Goal: Information Seeking & Learning: Learn about a topic

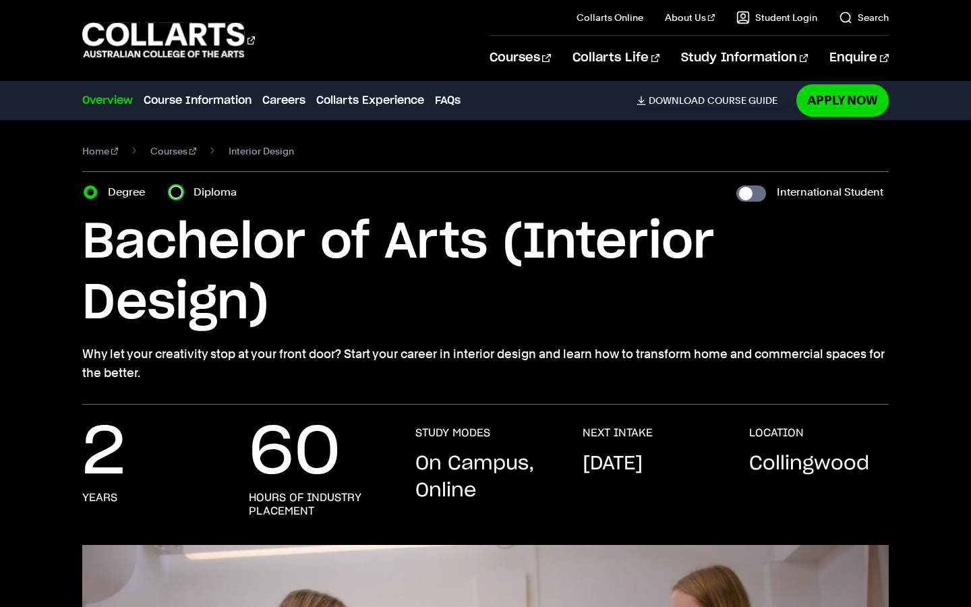
click at [179, 192] on input "Diploma" at bounding box center [175, 191] width 13 height 13
radio input "true"
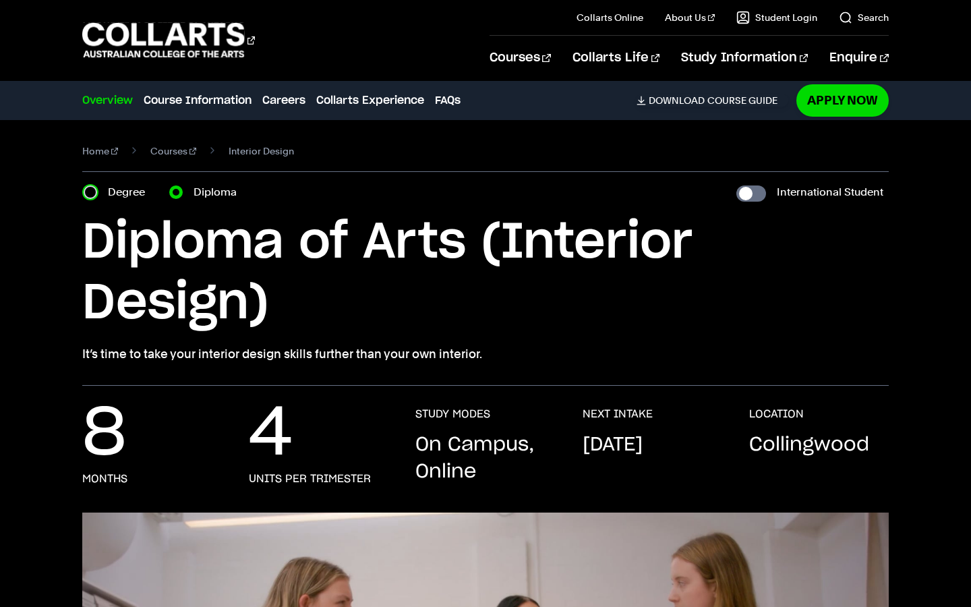
click at [95, 192] on input "Degree" at bounding box center [90, 191] width 13 height 13
radio input "true"
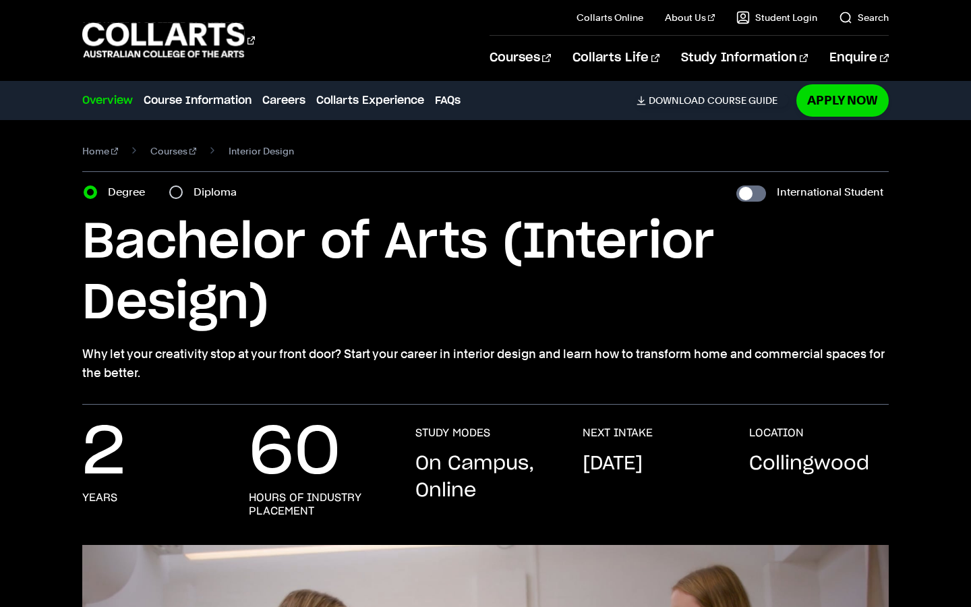
click at [168, 190] on div "Degree Diploma" at bounding box center [164, 192] width 161 height 19
click at [175, 191] on input "Diploma" at bounding box center [175, 191] width 13 height 13
radio input "true"
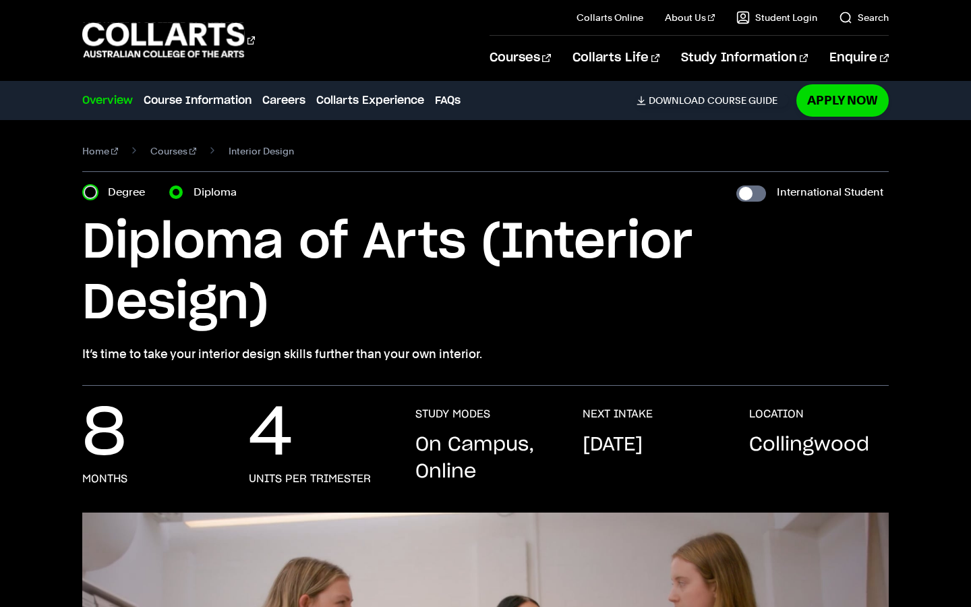
click at [89, 193] on input "Degree" at bounding box center [90, 191] width 13 height 13
radio input "true"
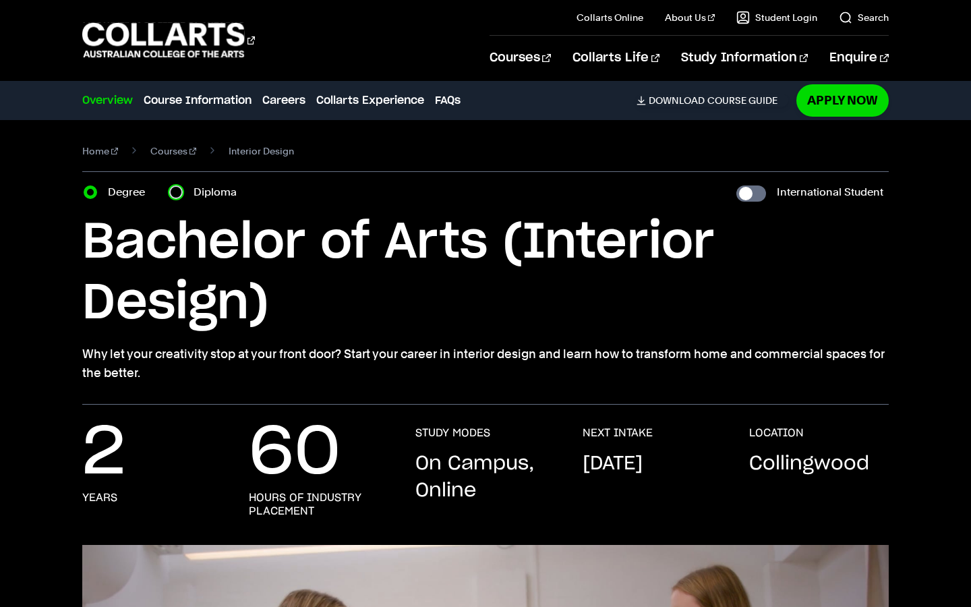
click at [181, 188] on input "Diploma" at bounding box center [175, 191] width 13 height 13
radio input "true"
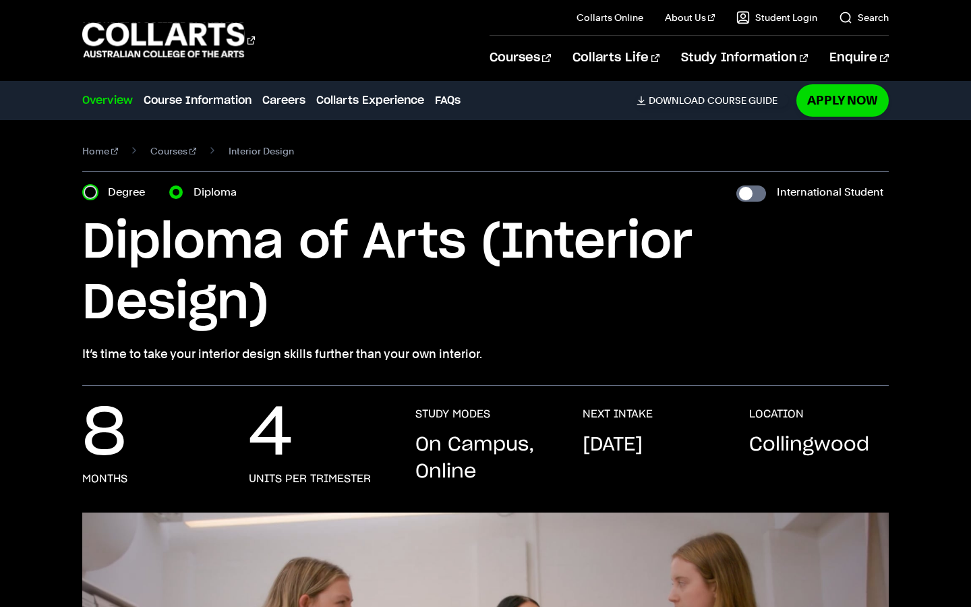
click at [94, 190] on input "Degree" at bounding box center [90, 191] width 13 height 13
radio input "true"
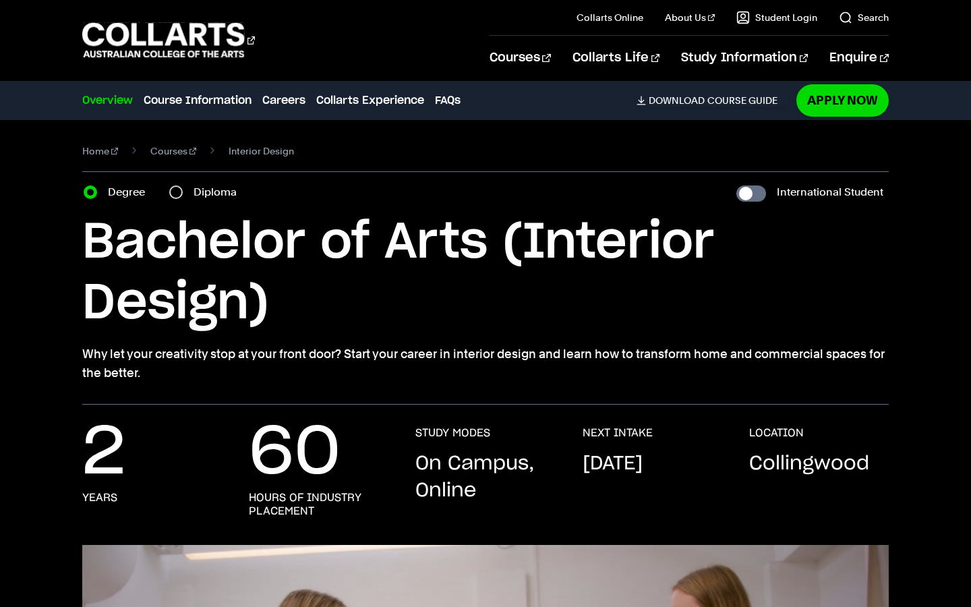
click at [168, 193] on div "Degree Diploma" at bounding box center [164, 192] width 161 height 19
click at [177, 192] on input "Diploma" at bounding box center [175, 191] width 13 height 13
radio input "true"
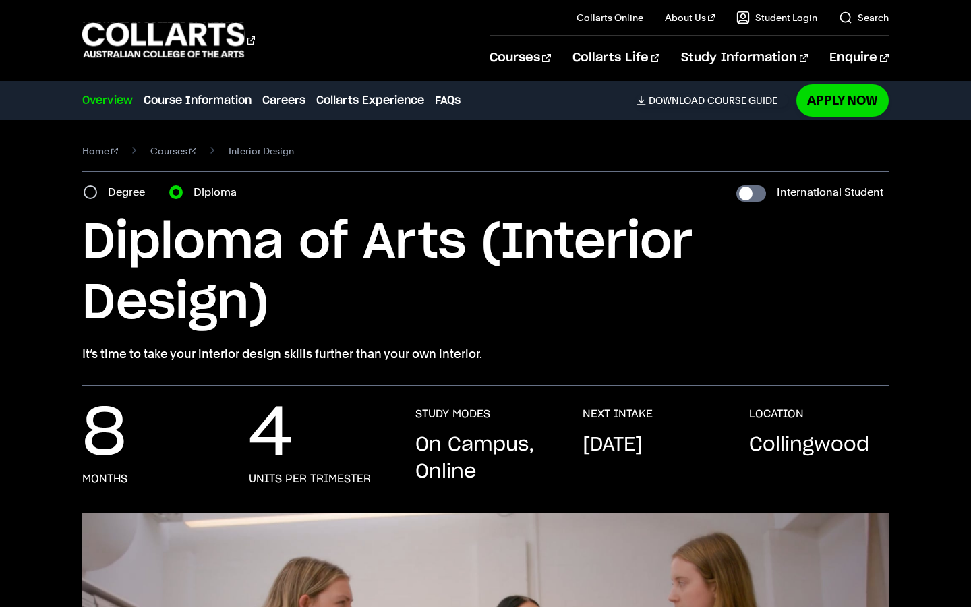
click at [103, 187] on div "Degree" at bounding box center [118, 192] width 69 height 19
click at [103, 194] on div "Degree" at bounding box center [118, 192] width 69 height 19
click at [96, 194] on input "Degree" at bounding box center [90, 191] width 13 height 13
radio input "true"
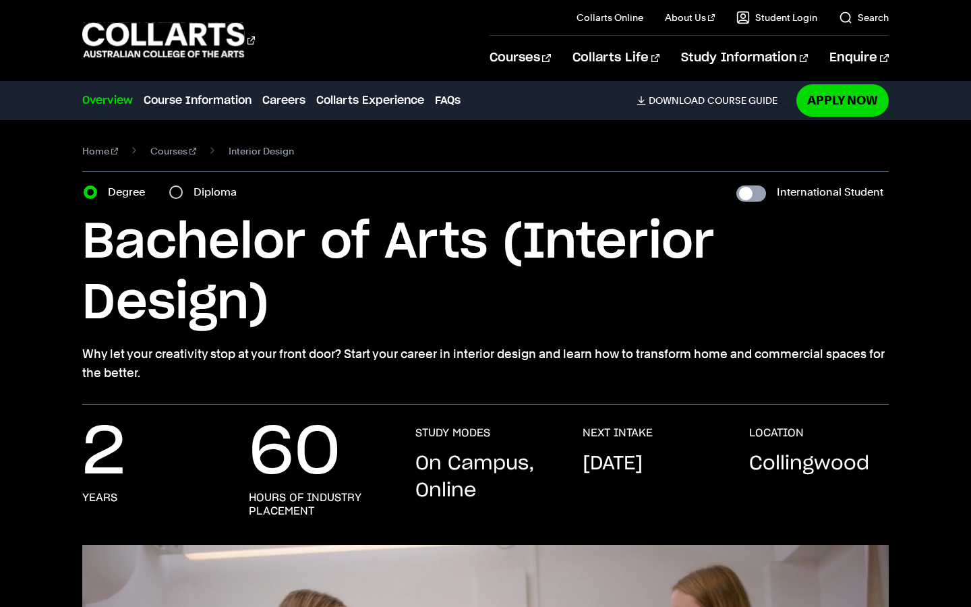
click at [751, 191] on input "International Student" at bounding box center [751, 193] width 30 height 16
checkbox input "true"
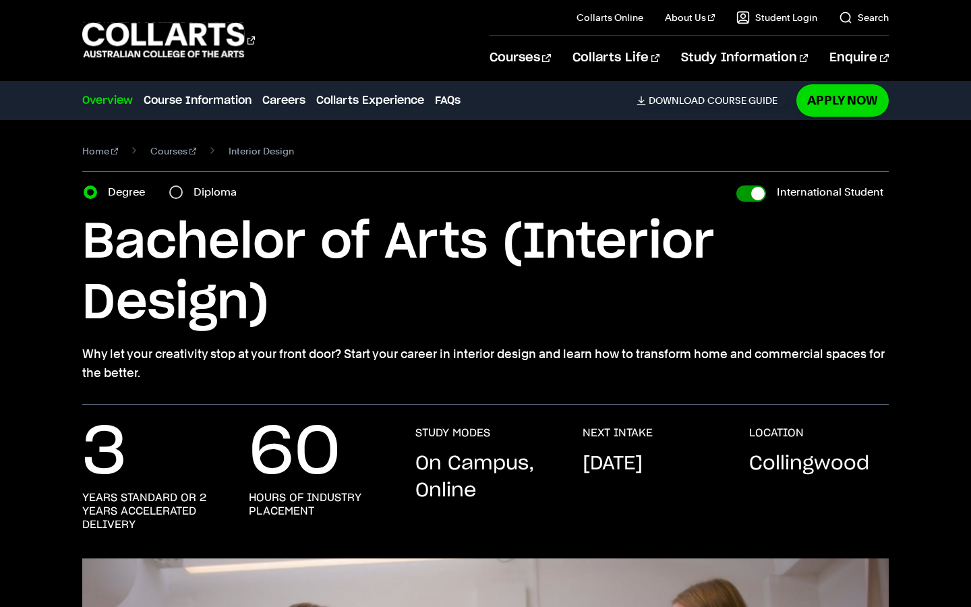
click at [749, 192] on input "International Student" at bounding box center [751, 193] width 30 height 16
checkbox input "false"
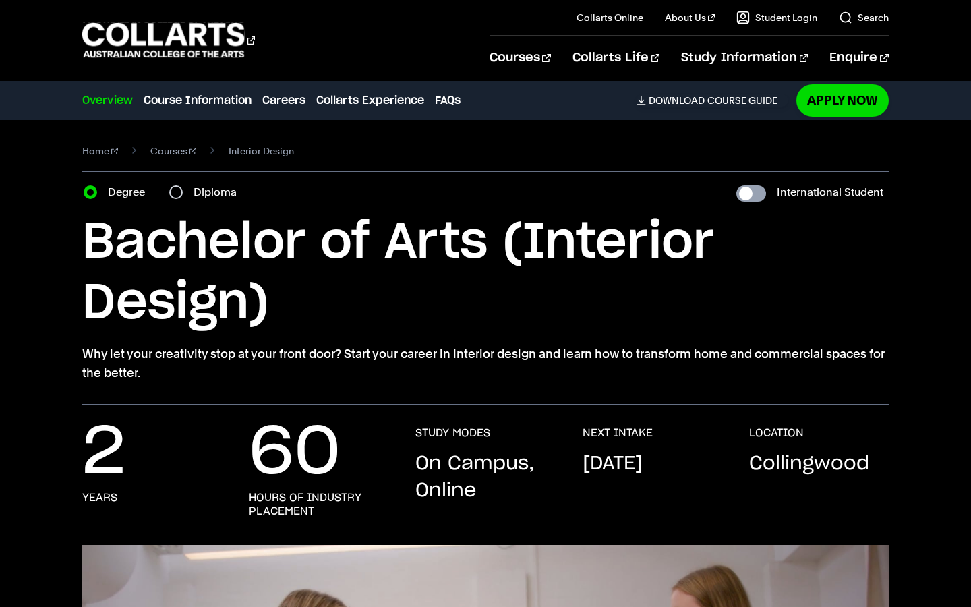
click at [749, 192] on input "International Student" at bounding box center [751, 193] width 30 height 16
checkbox input "true"
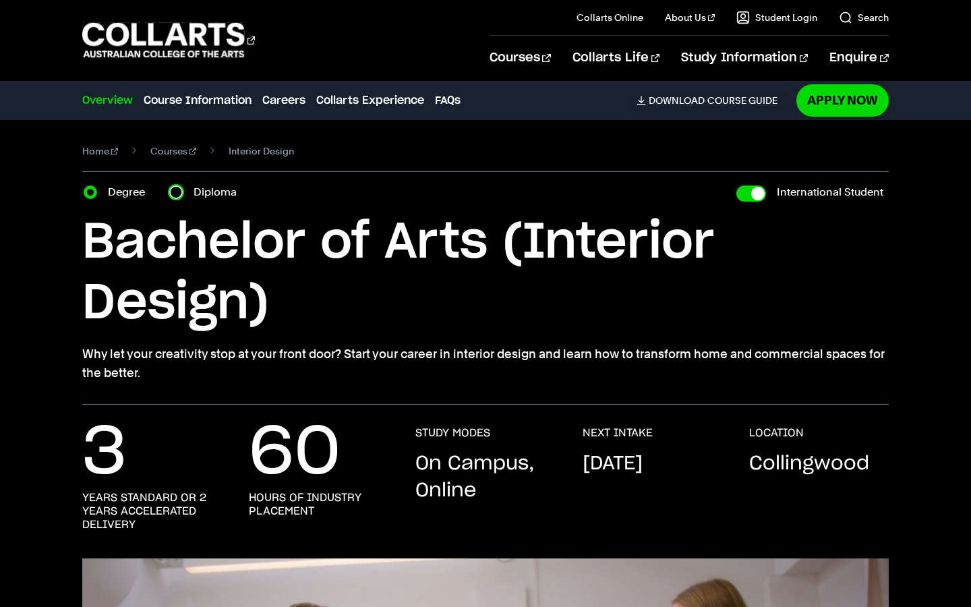
click at [181, 194] on input "Diploma" at bounding box center [175, 191] width 13 height 13
radio input "true"
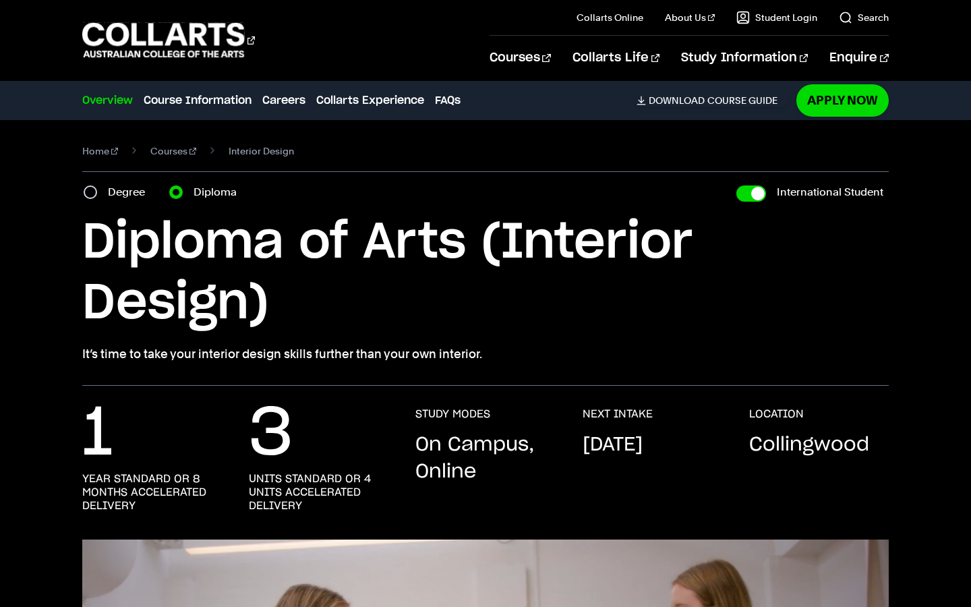
click at [762, 185] on div "International Student" at bounding box center [812, 192] width 152 height 19
click at [757, 194] on input "International Student" at bounding box center [751, 193] width 30 height 16
checkbox input "false"
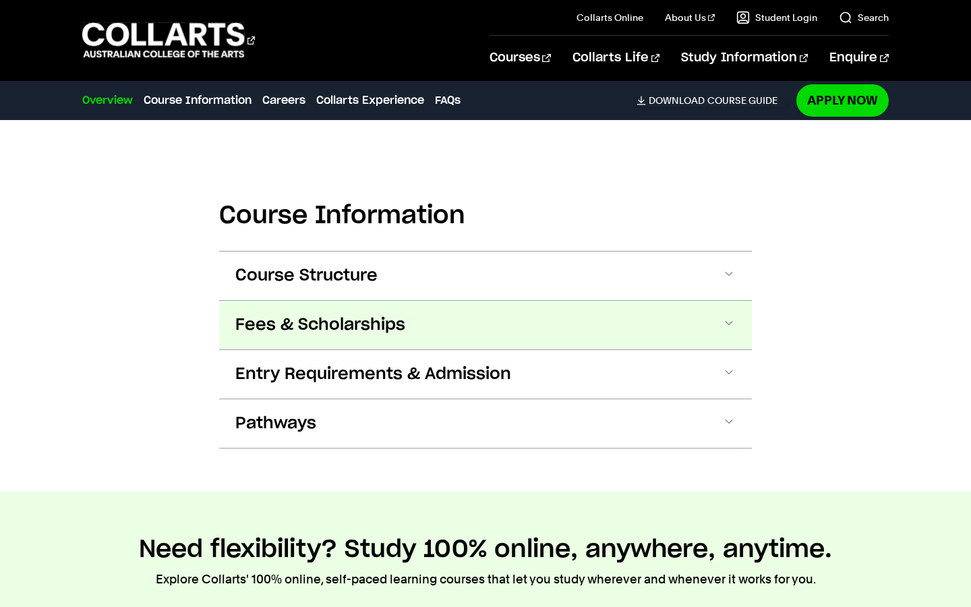
click at [0, 0] on span "Fees & Scholarships" at bounding box center [0, 0] width 0 height 0
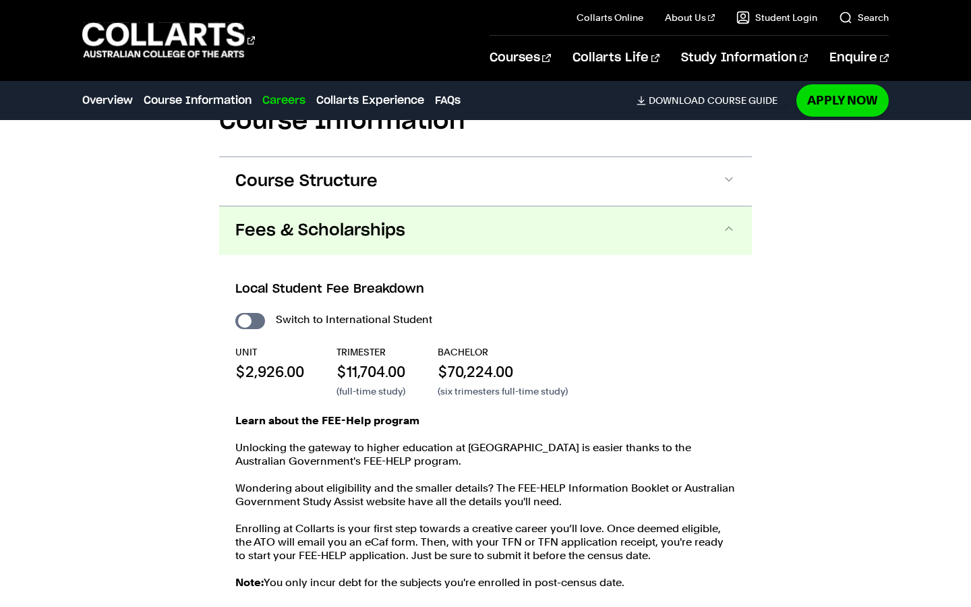
scroll to position [1555, 0]
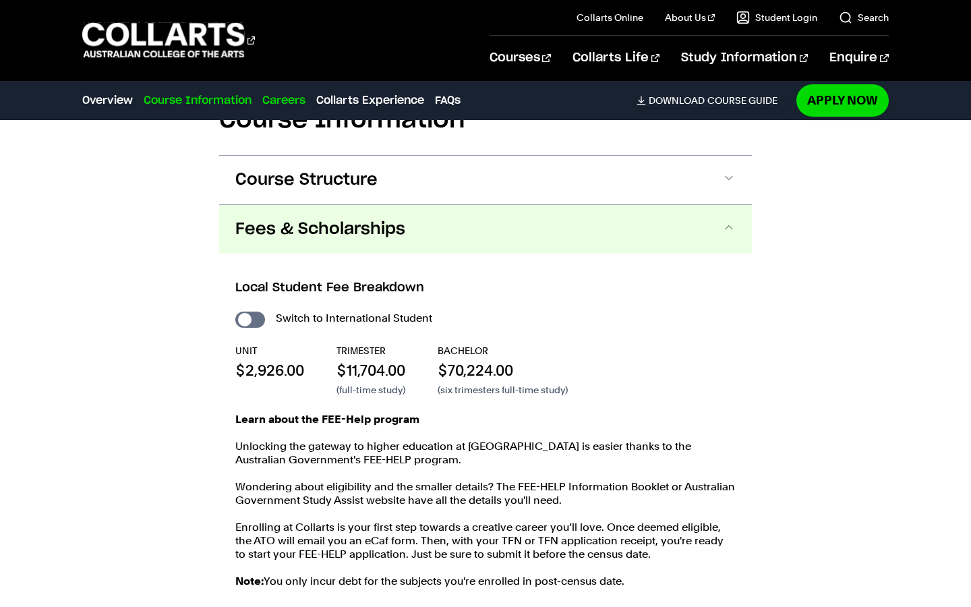
click at [189, 97] on link "Course Information" at bounding box center [198, 100] width 108 height 16
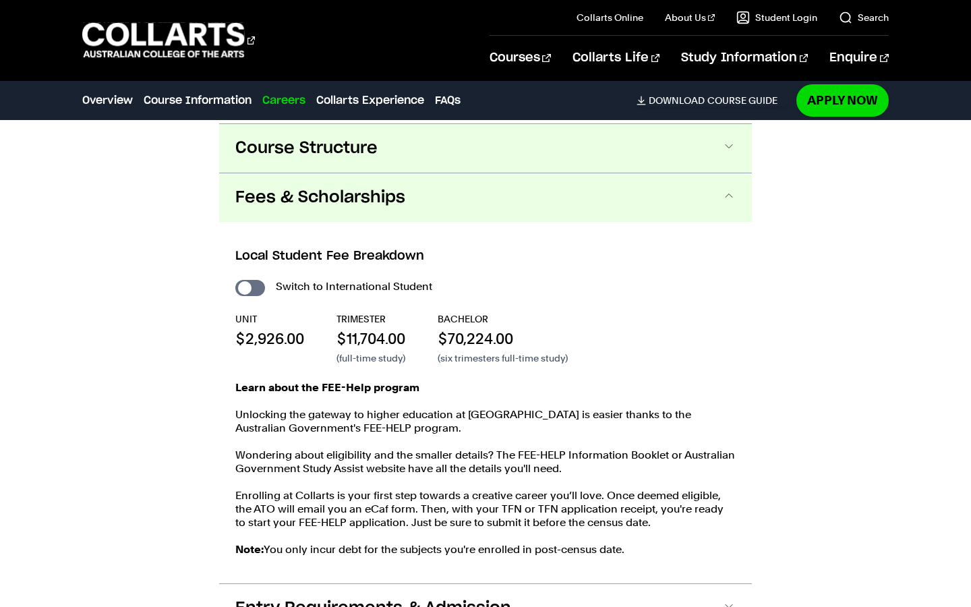
scroll to position [1589, 0]
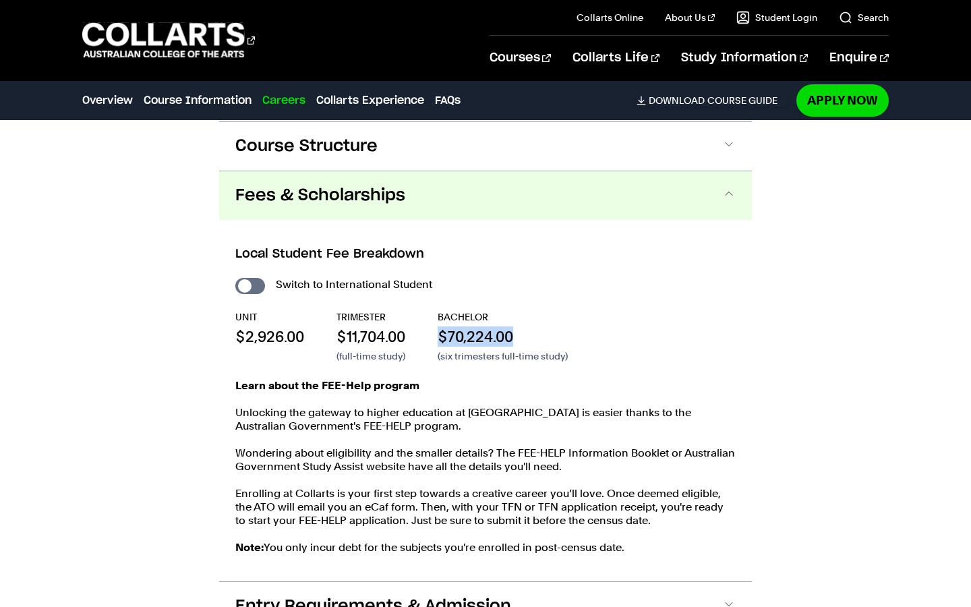
drag, startPoint x: 432, startPoint y: 333, endPoint x: 533, endPoint y: 334, distance: 101.8
click at [533, 334] on div "UNIT $2,926.00 TRIMESTER $11,704.00 (full-time study) BACHELOR $70,224.00 (six …" at bounding box center [485, 336] width 500 height 53
click at [560, 335] on p "$70,224.00" at bounding box center [503, 336] width 130 height 20
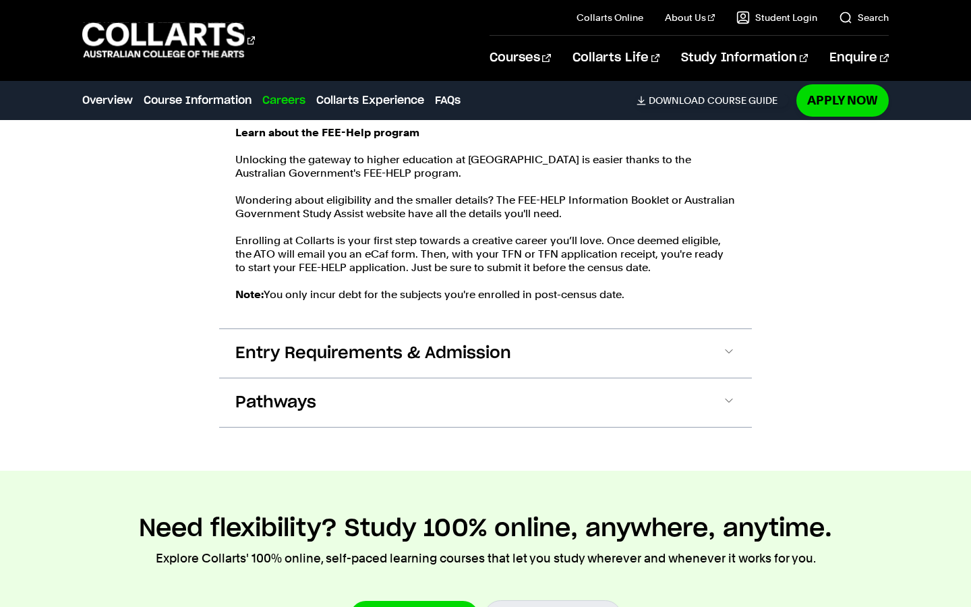
scroll to position [1859, 0]
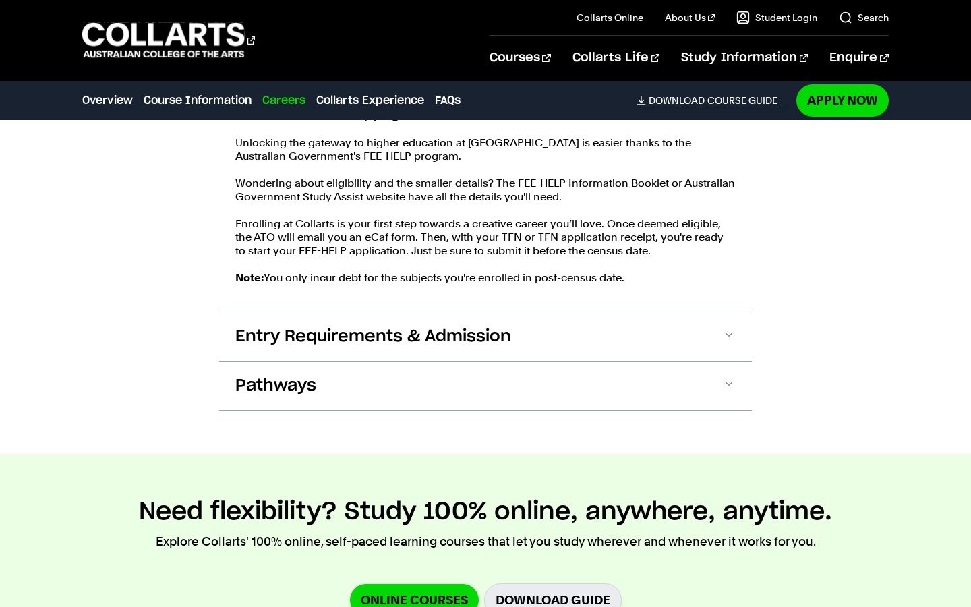
click at [0, 0] on button "Entry Requirements & Admission" at bounding box center [0, 0] width 0 height 0
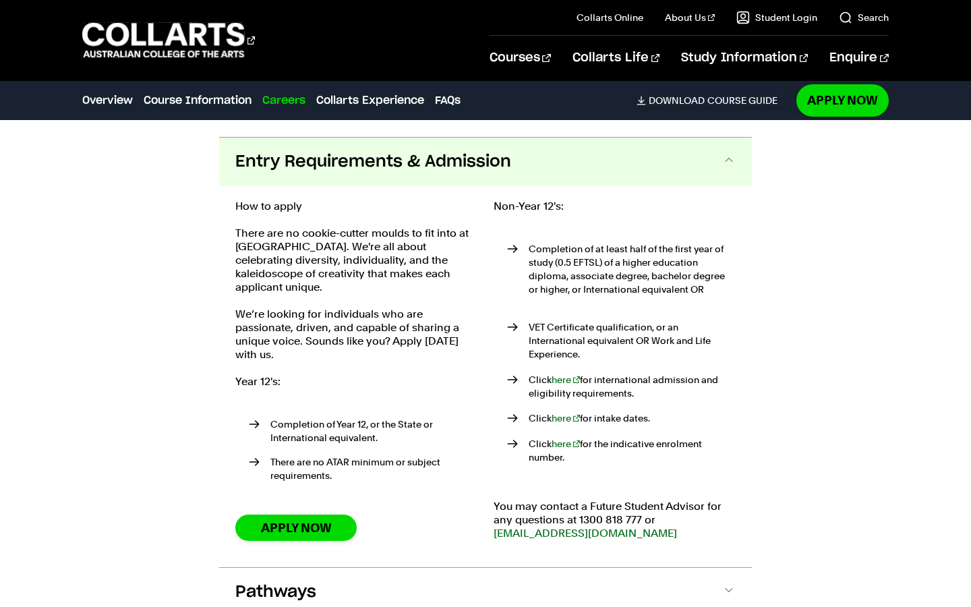
scroll to position [2050, 0]
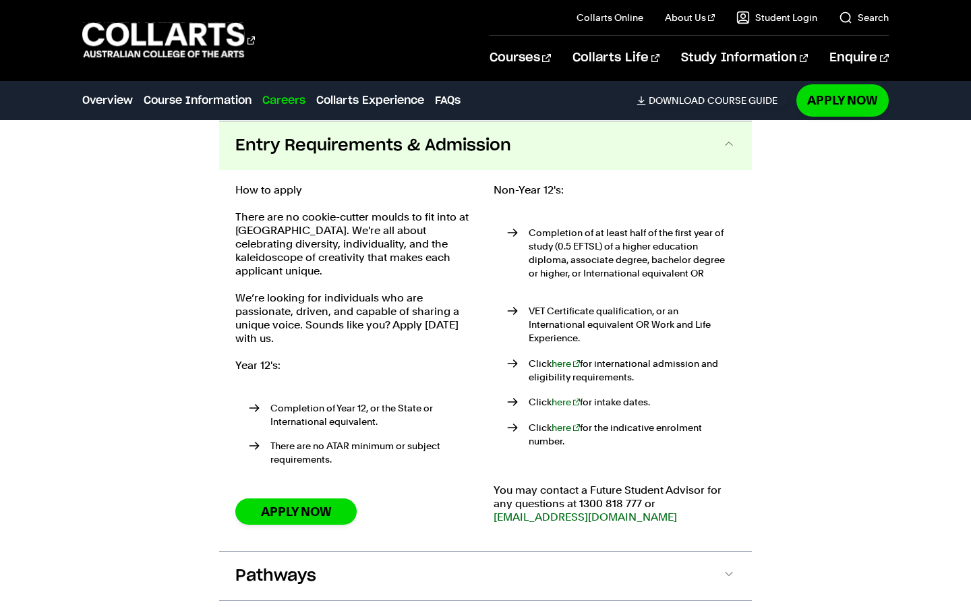
click at [554, 149] on button "Entry Requirements & Admission" at bounding box center [485, 145] width 533 height 49
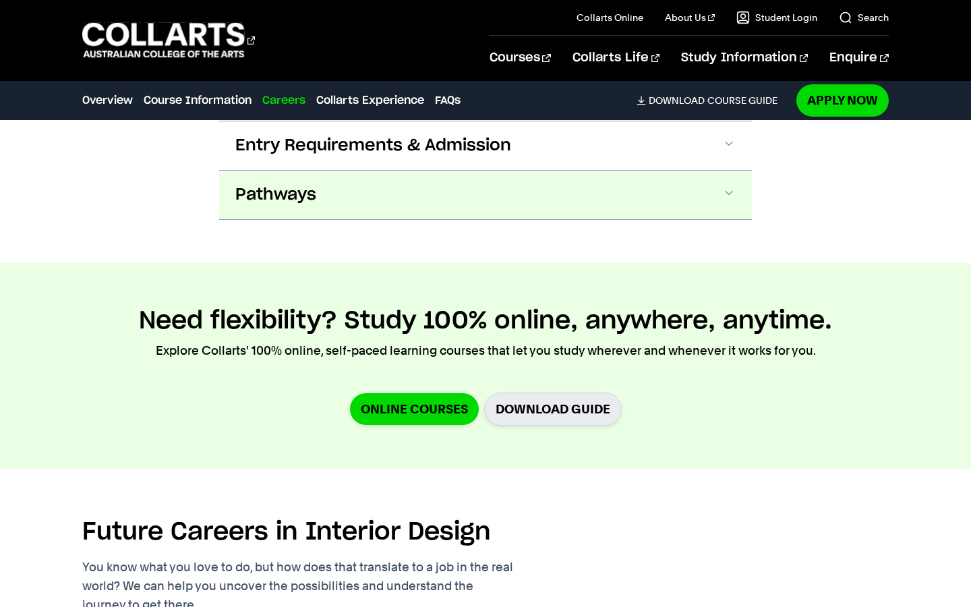
click at [0, 0] on button "Pathways" at bounding box center [0, 0] width 0 height 0
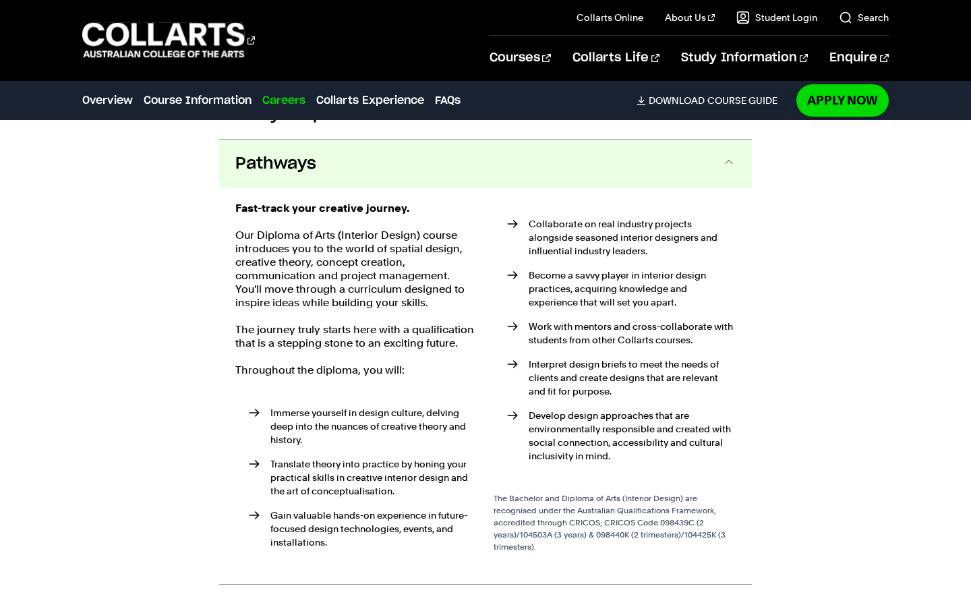
scroll to position [2099, 0]
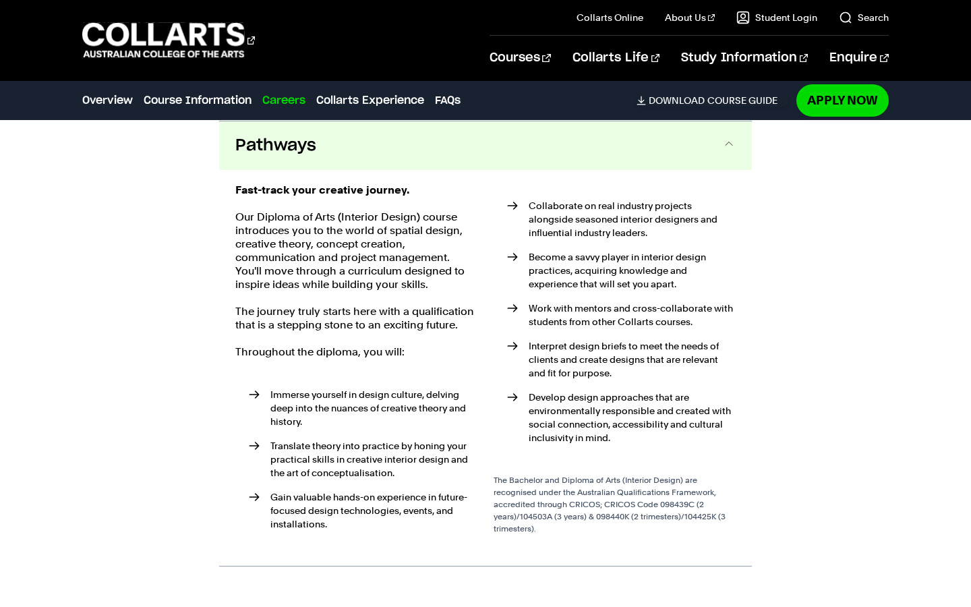
click at [475, 160] on button "Pathways" at bounding box center [485, 145] width 533 height 49
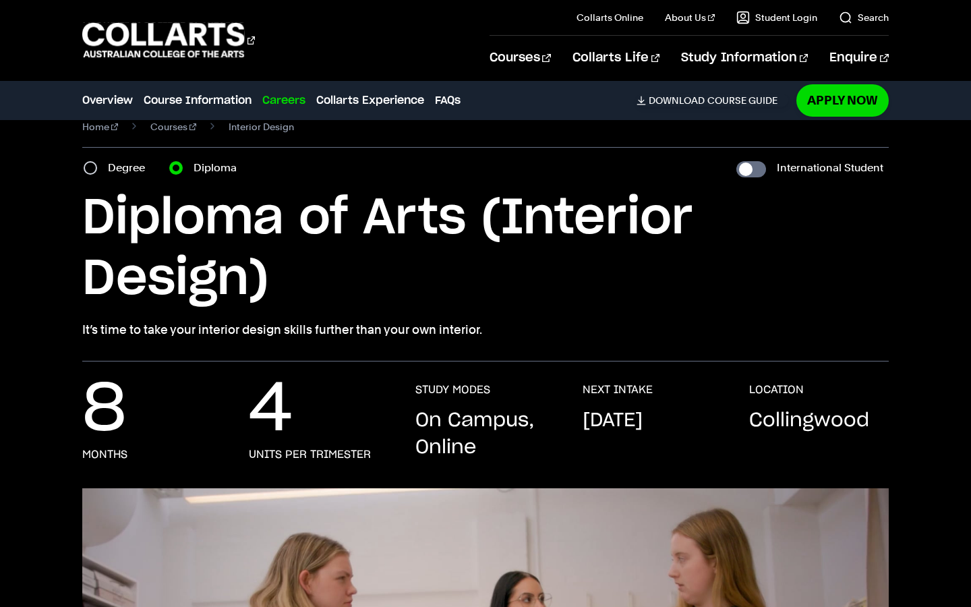
scroll to position [26, 0]
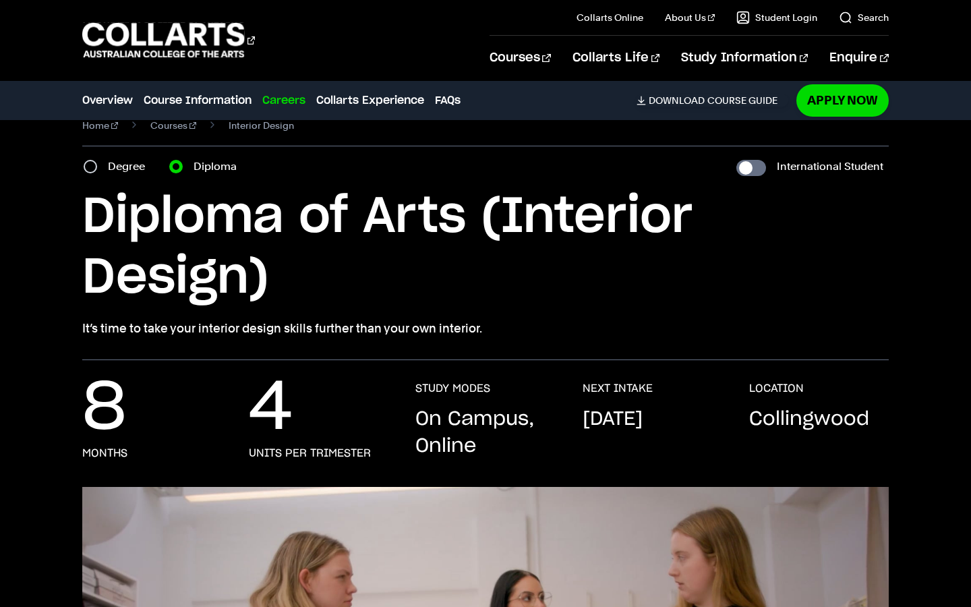
click at [123, 160] on label "Degree" at bounding box center [130, 166] width 45 height 19
click at [97, 160] on input "Degree" at bounding box center [90, 166] width 13 height 13
radio input "true"
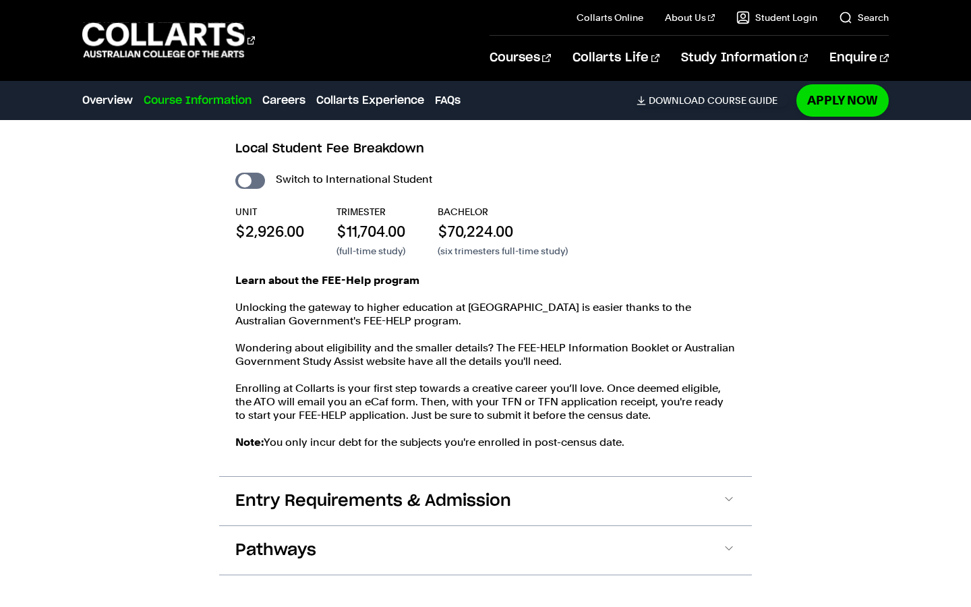
scroll to position [1727, 0]
